Goal: Task Accomplishment & Management: Manage account settings

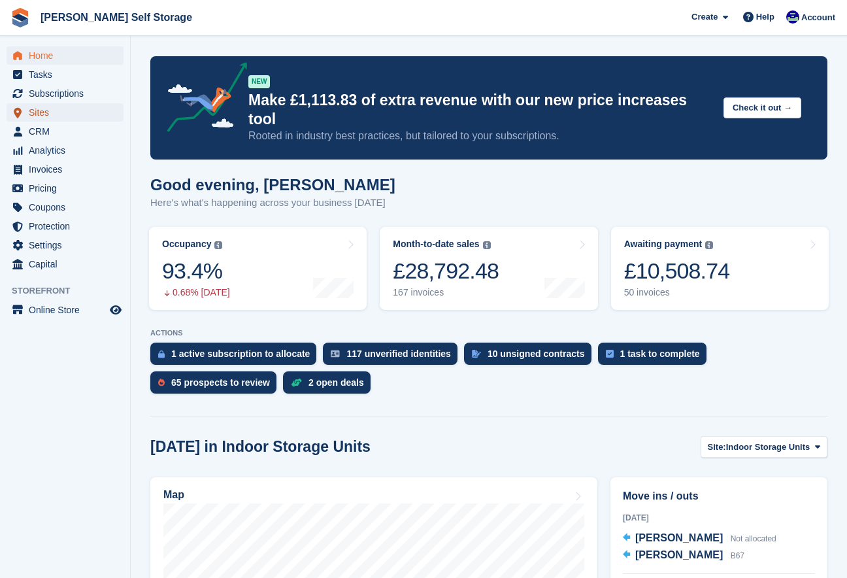
click at [44, 111] on span "Sites" at bounding box center [68, 112] width 78 height 18
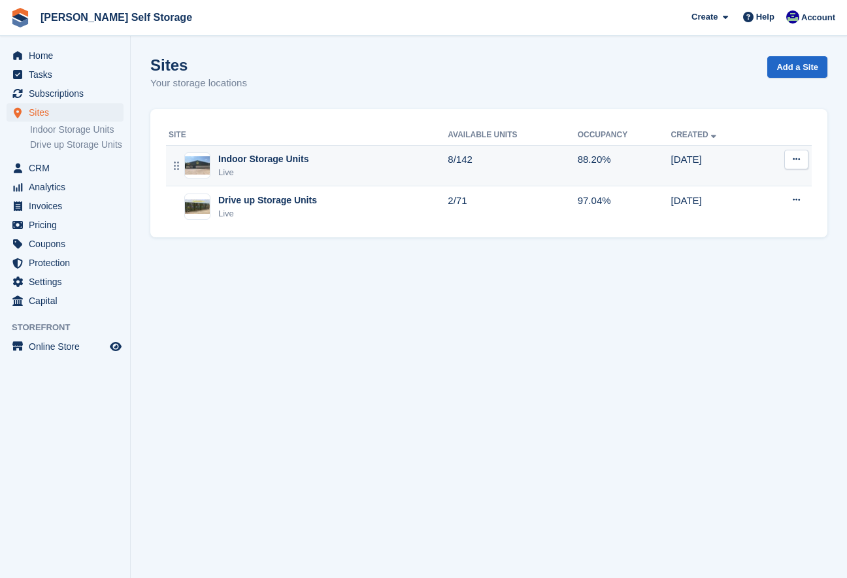
click at [230, 170] on div "Live" at bounding box center [263, 172] width 90 height 13
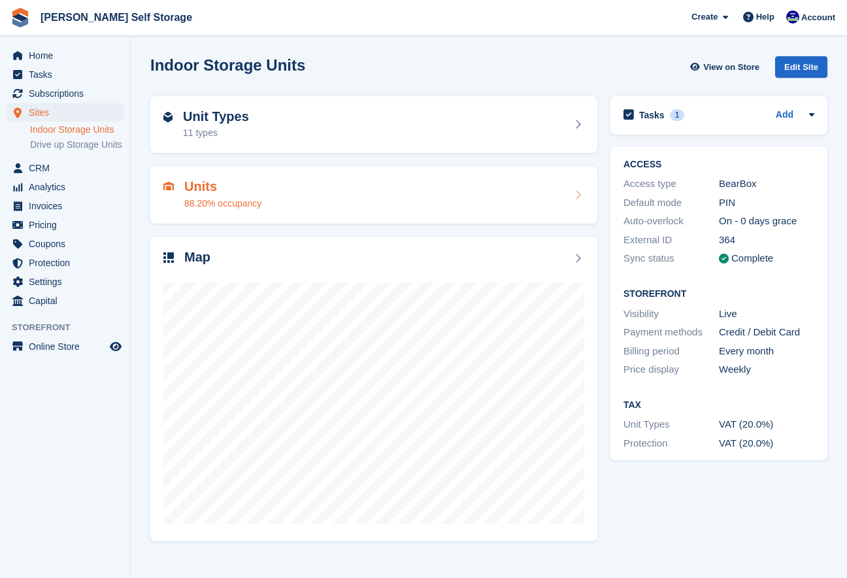
click at [315, 192] on div "Units 88.20% occupancy" at bounding box center [373, 194] width 421 height 31
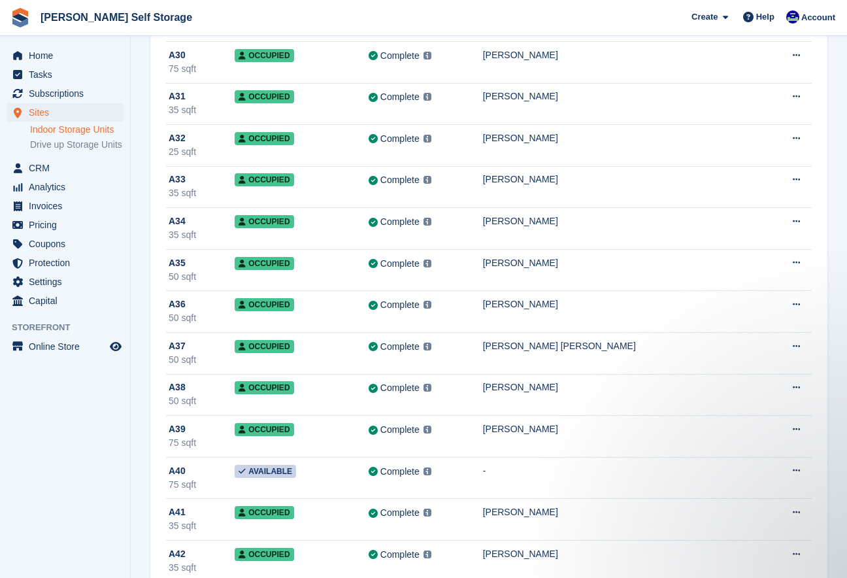
scroll to position [1333, 0]
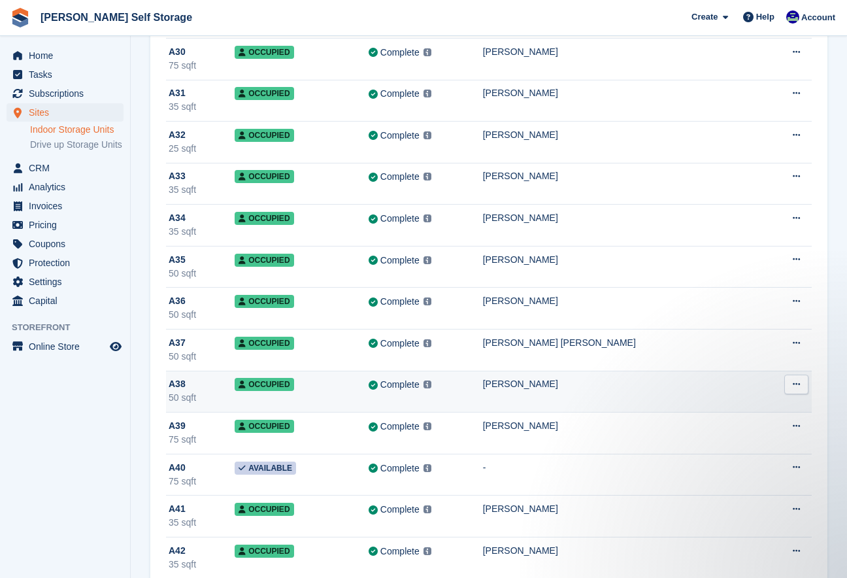
click at [523, 390] on div "[PERSON_NAME]" at bounding box center [622, 384] width 279 height 14
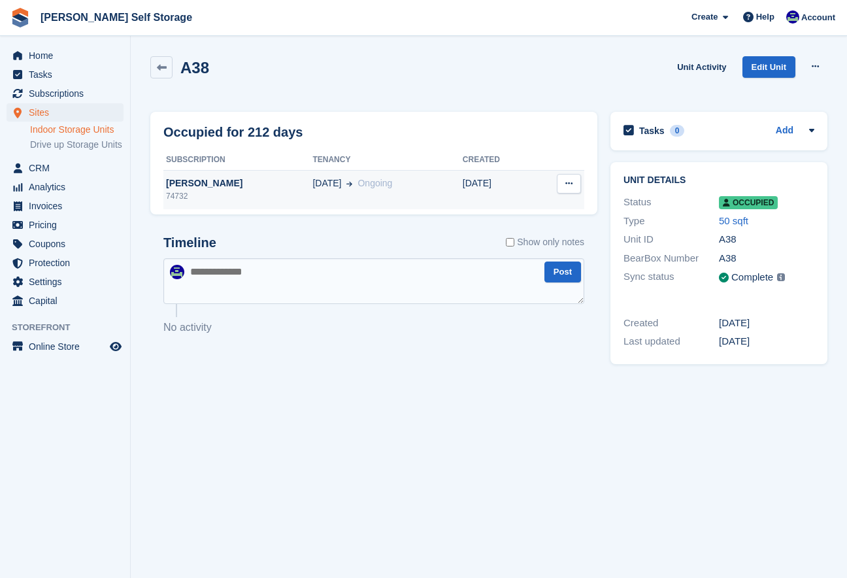
click at [195, 181] on div "[PERSON_NAME]" at bounding box center [237, 184] width 149 height 14
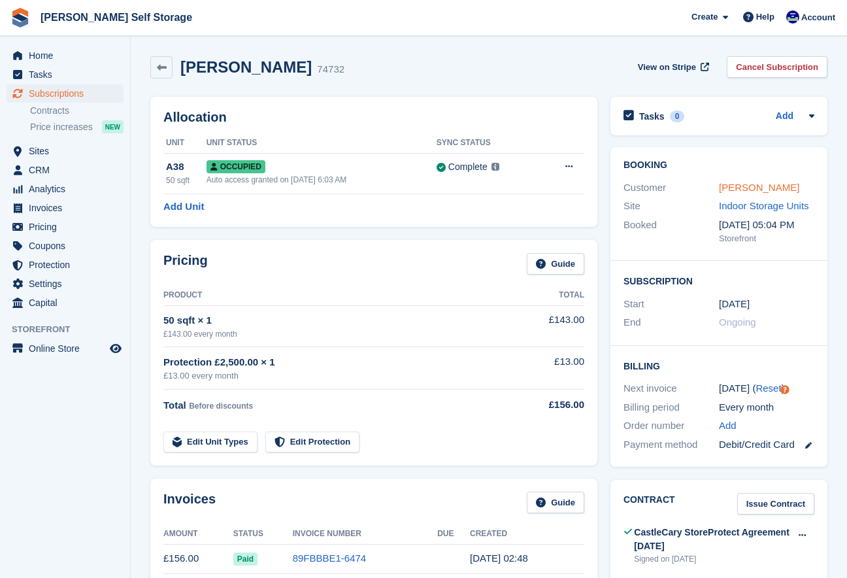
click at [740, 191] on link "[PERSON_NAME]" at bounding box center [759, 187] width 80 height 11
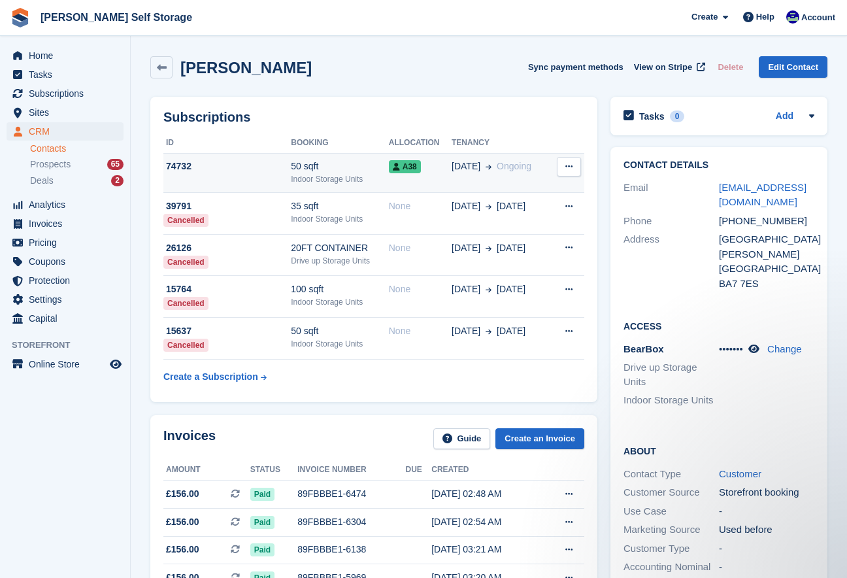
click at [451, 182] on td "A38" at bounding box center [420, 173] width 63 height 40
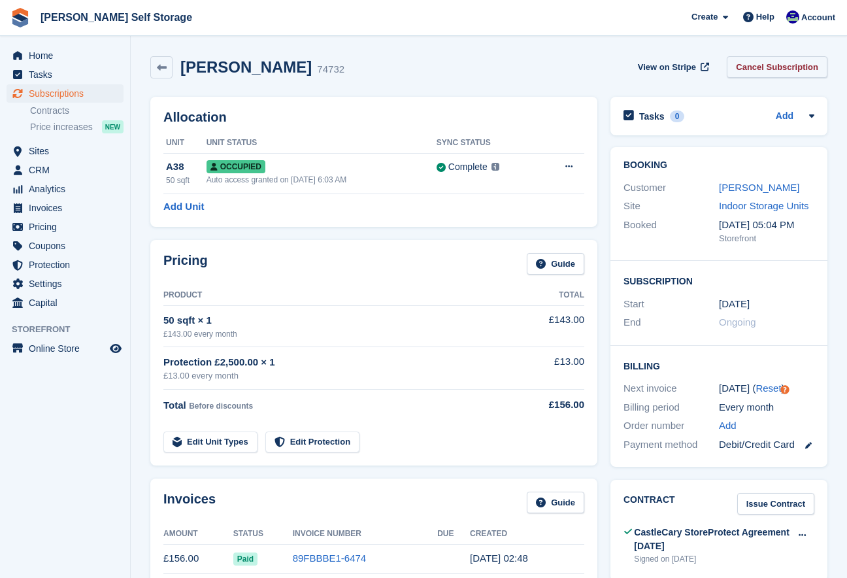
click at [755, 60] on link "Cancel Subscription" at bounding box center [777, 67] width 101 height 22
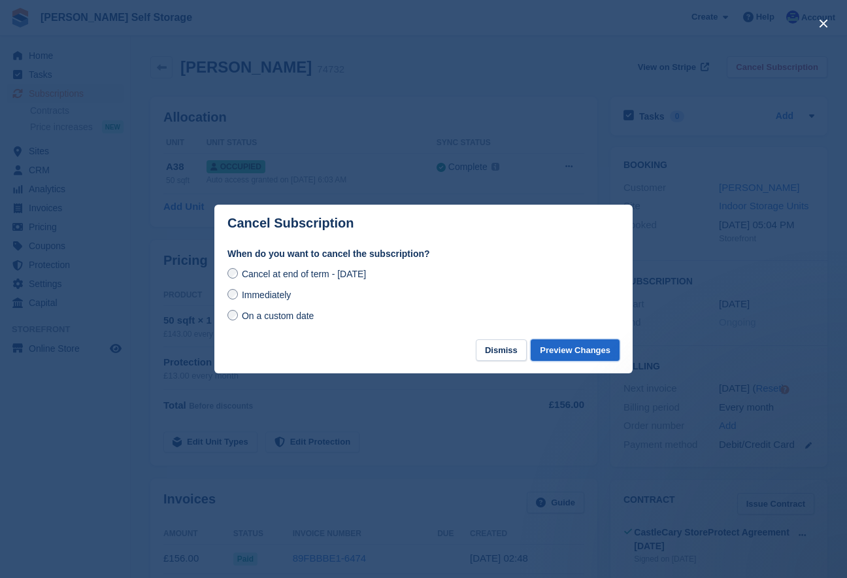
click at [564, 347] on button "Preview Changes" at bounding box center [575, 350] width 89 height 22
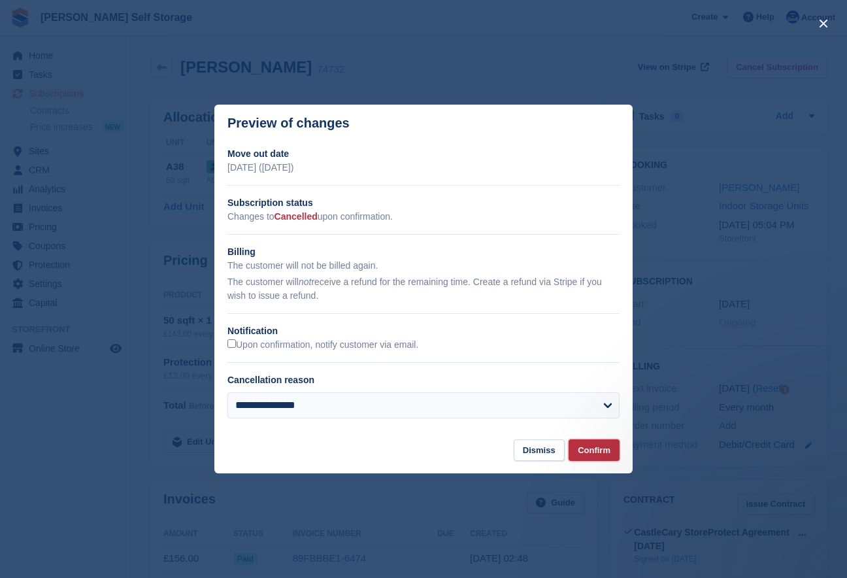
click at [592, 451] on button "Confirm" at bounding box center [594, 450] width 51 height 22
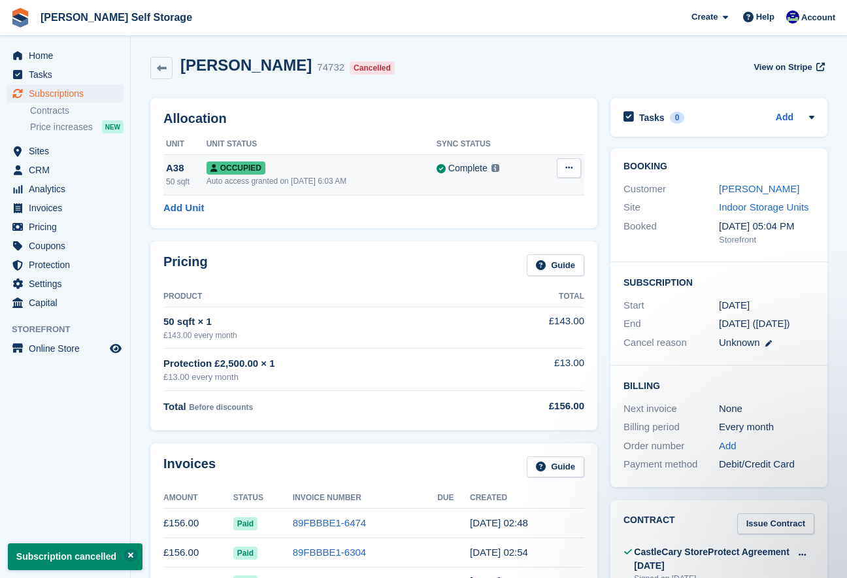
click at [568, 167] on icon at bounding box center [569, 167] width 7 height 9
click at [488, 228] on p "Deallocate" at bounding box center [519, 221] width 114 height 17
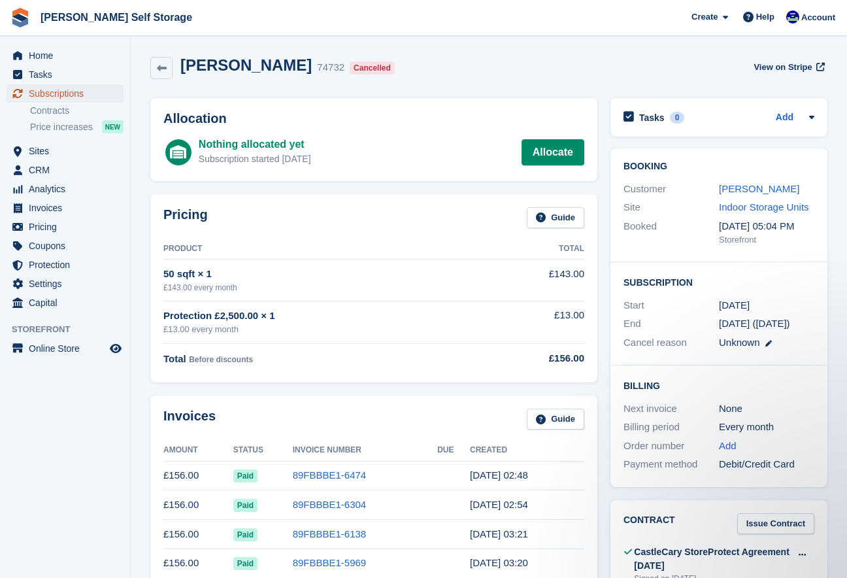
click at [61, 93] on span "Subscriptions" at bounding box center [68, 93] width 78 height 18
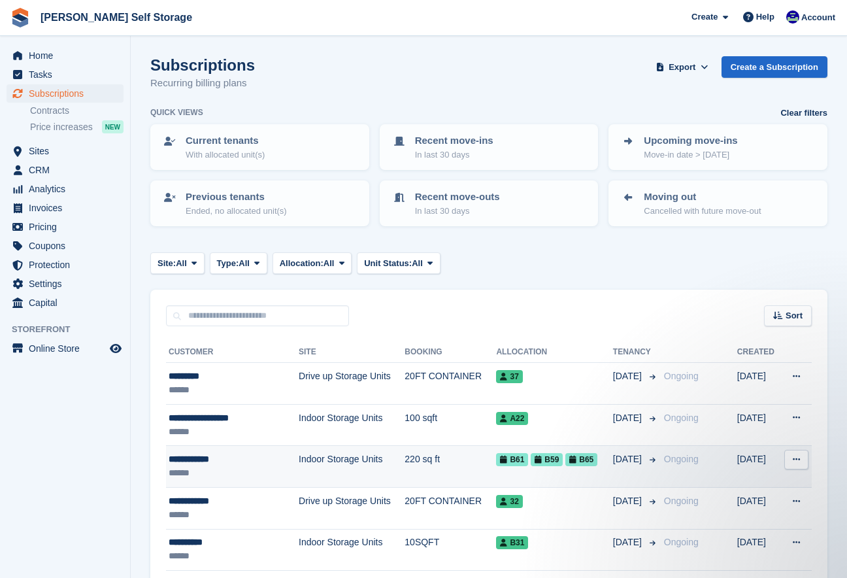
click at [211, 462] on div "**********" at bounding box center [225, 460] width 112 height 14
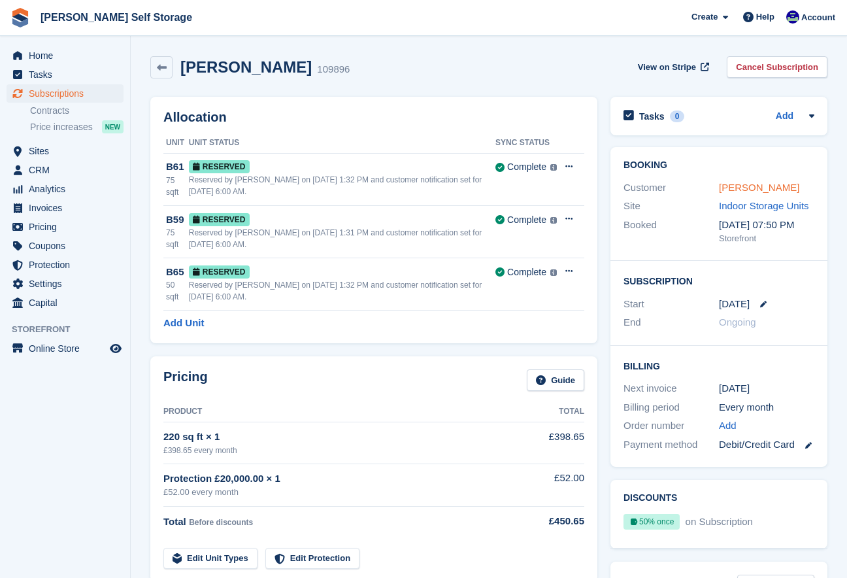
click at [742, 191] on link "Abigail Rood" at bounding box center [759, 187] width 80 height 11
